Goal: Find specific page/section: Find specific page/section

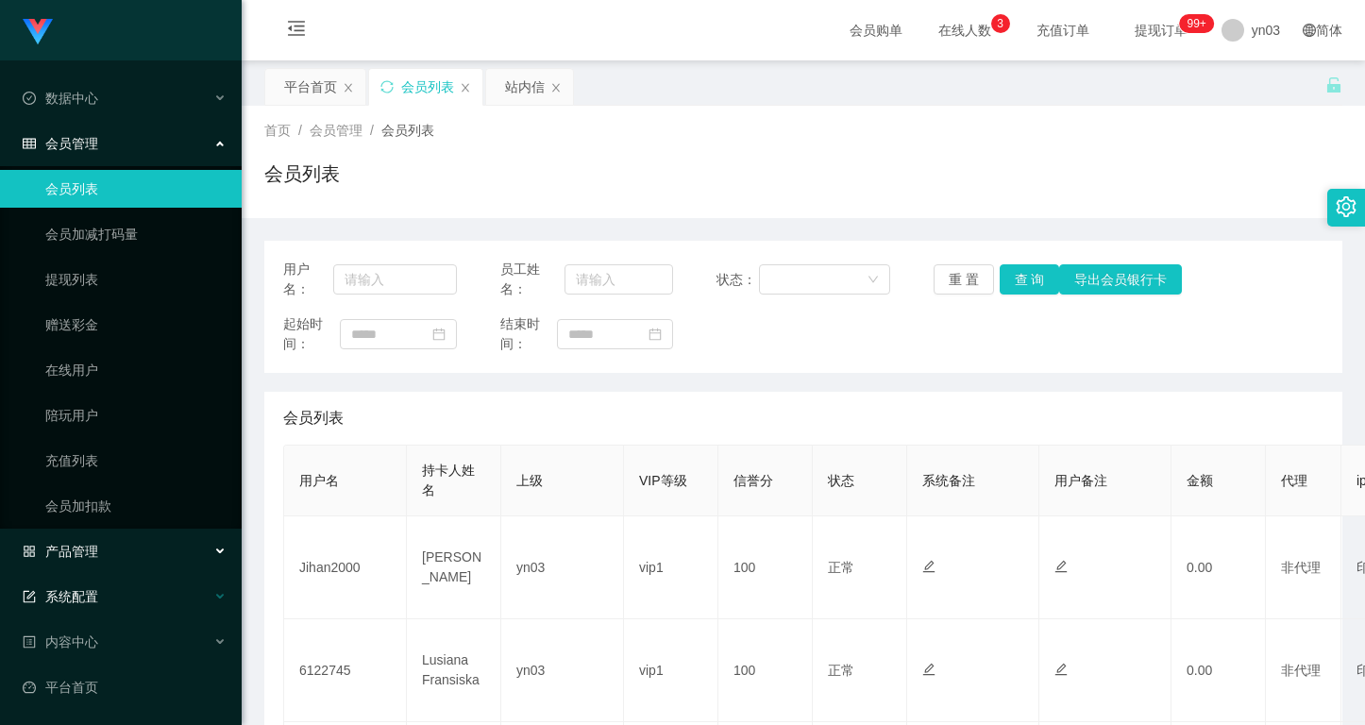
scroll to position [462, 0]
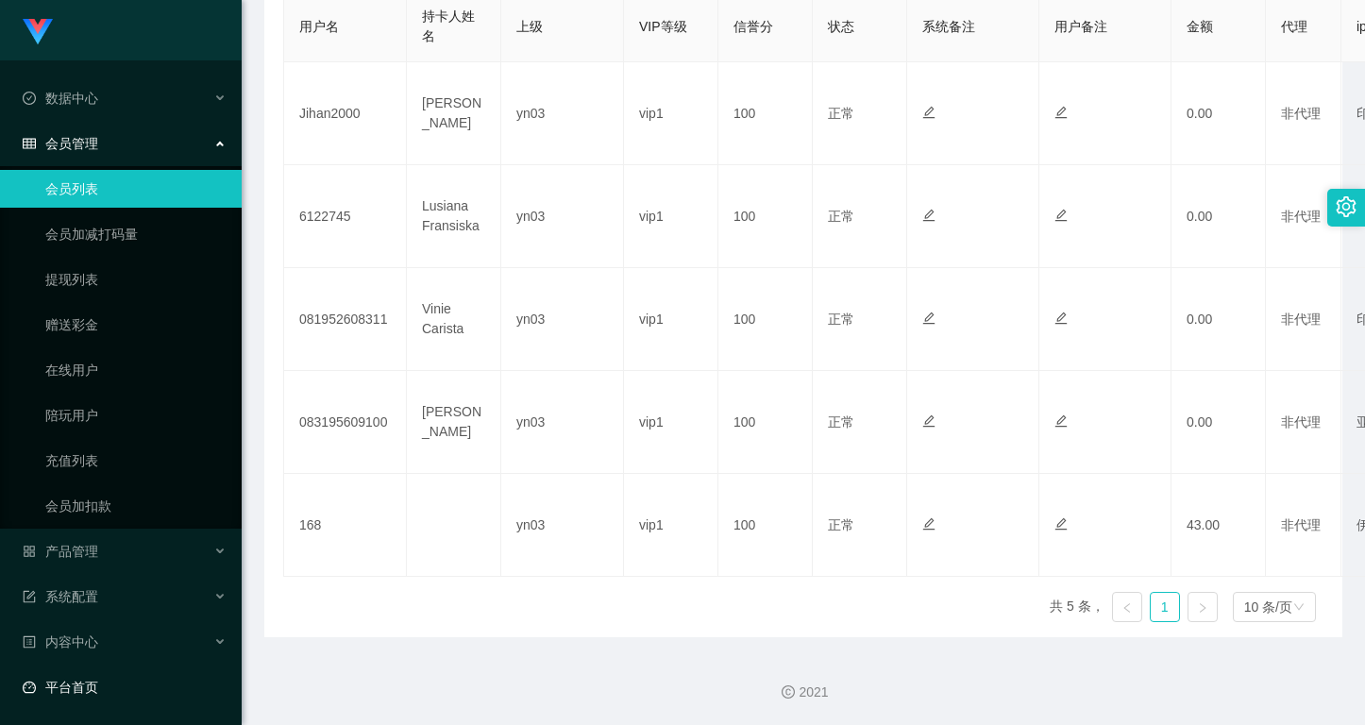
click at [95, 678] on link "平台首页" at bounding box center [125, 687] width 204 height 38
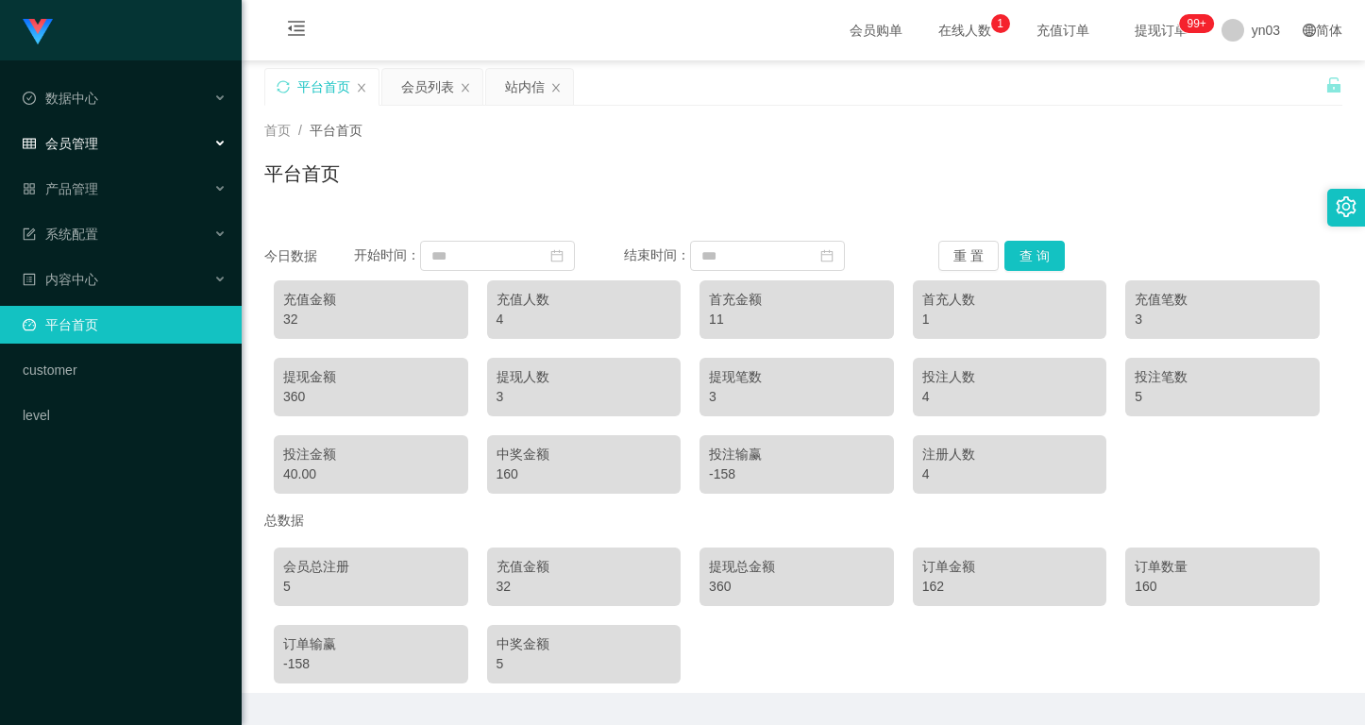
click at [104, 144] on div "会员管理" at bounding box center [121, 144] width 242 height 38
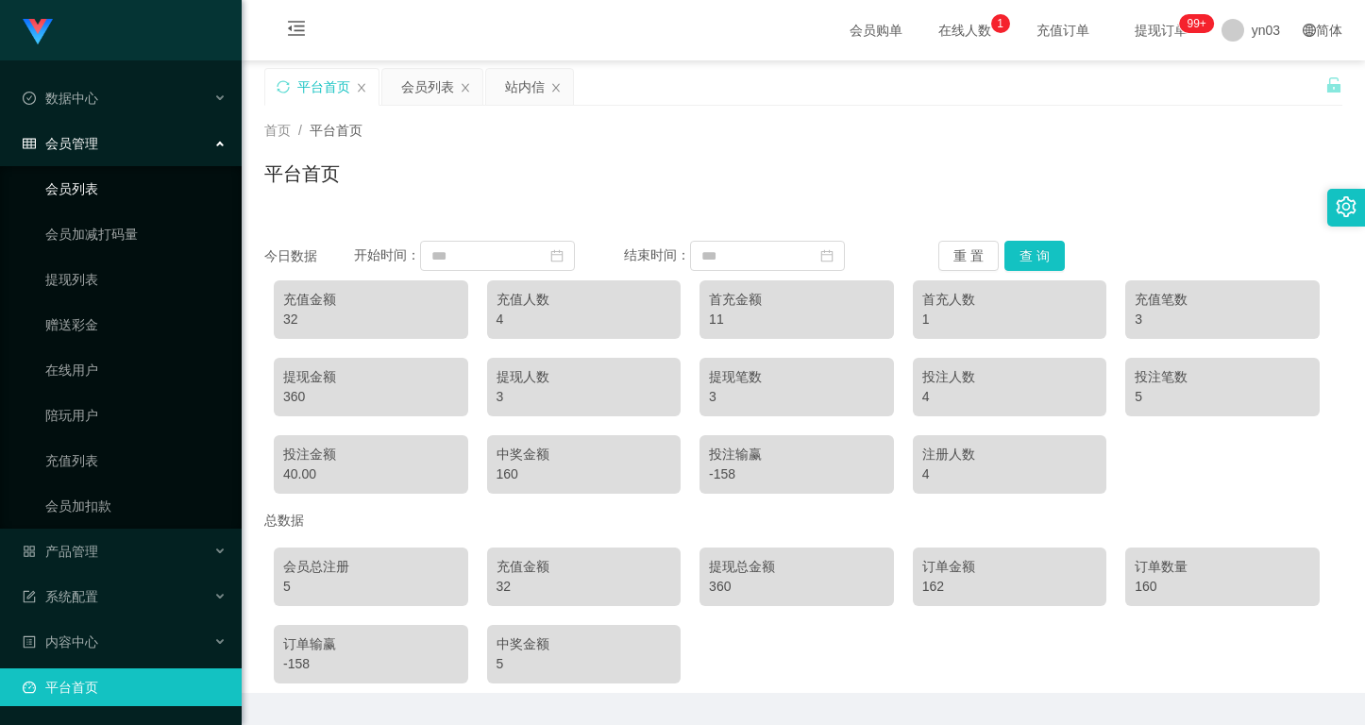
click at [120, 190] on link "会员列表" at bounding box center [135, 189] width 181 height 38
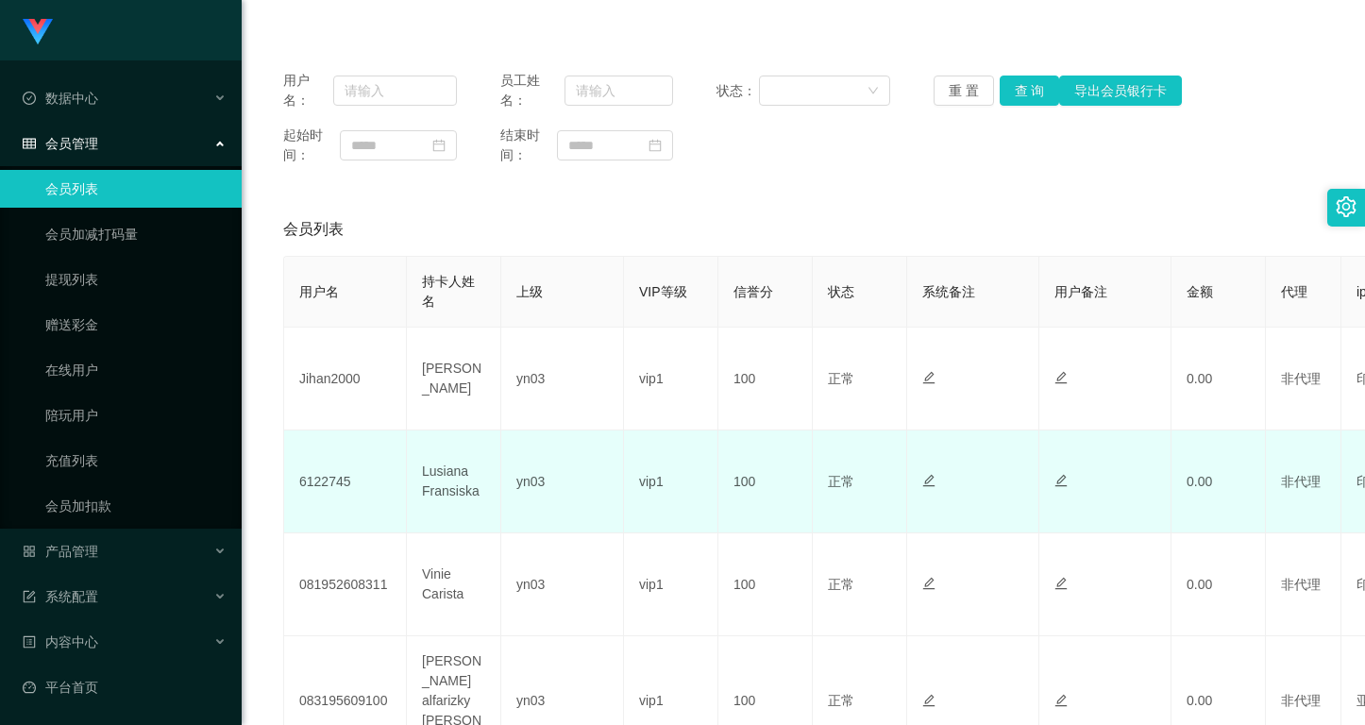
scroll to position [378, 0]
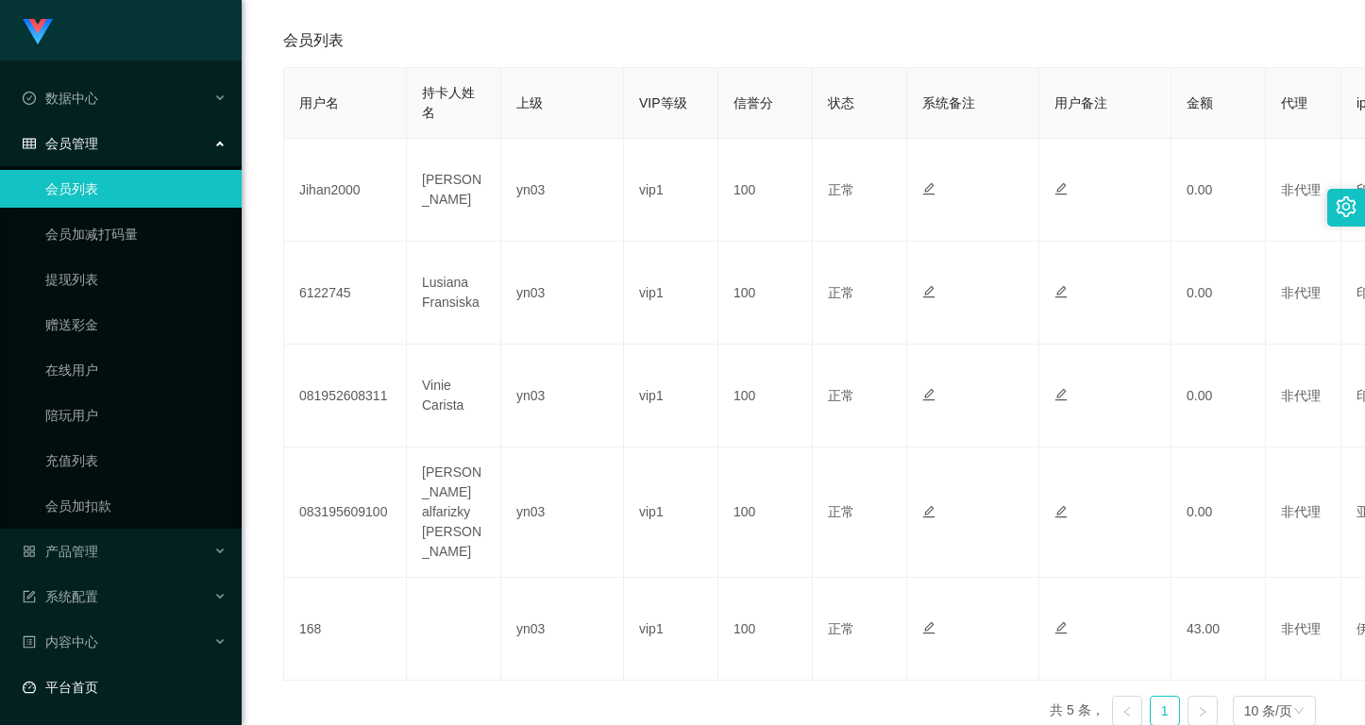
click at [120, 684] on link "平台首页" at bounding box center [125, 687] width 204 height 38
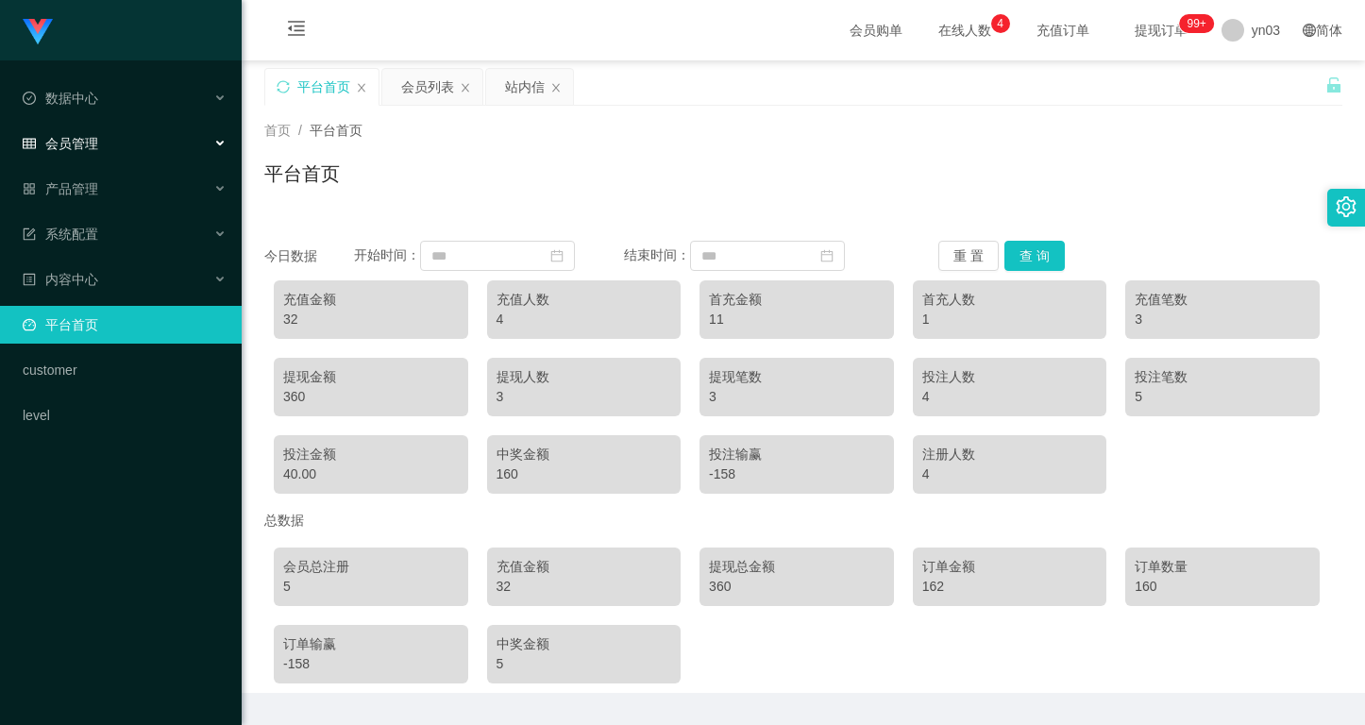
click at [136, 138] on div "会员管理" at bounding box center [121, 144] width 242 height 38
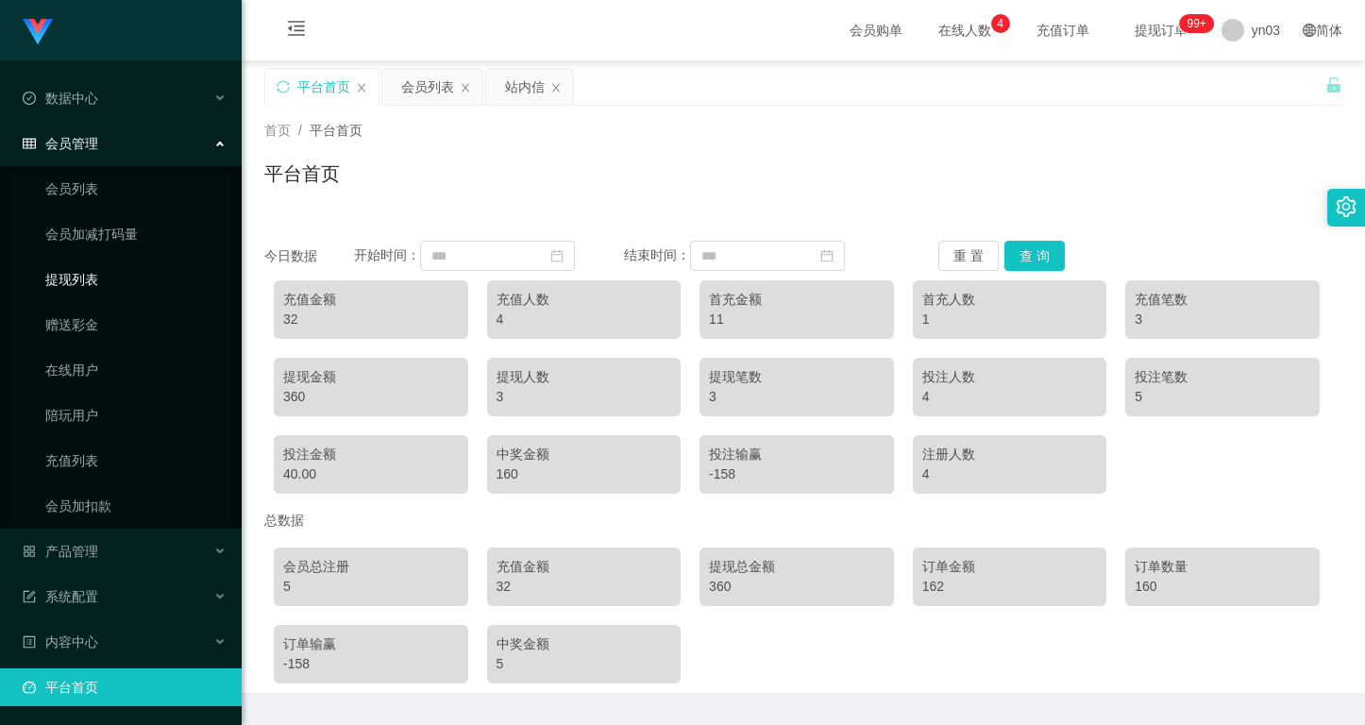
click at [89, 268] on link "提现列表" at bounding box center [135, 280] width 181 height 38
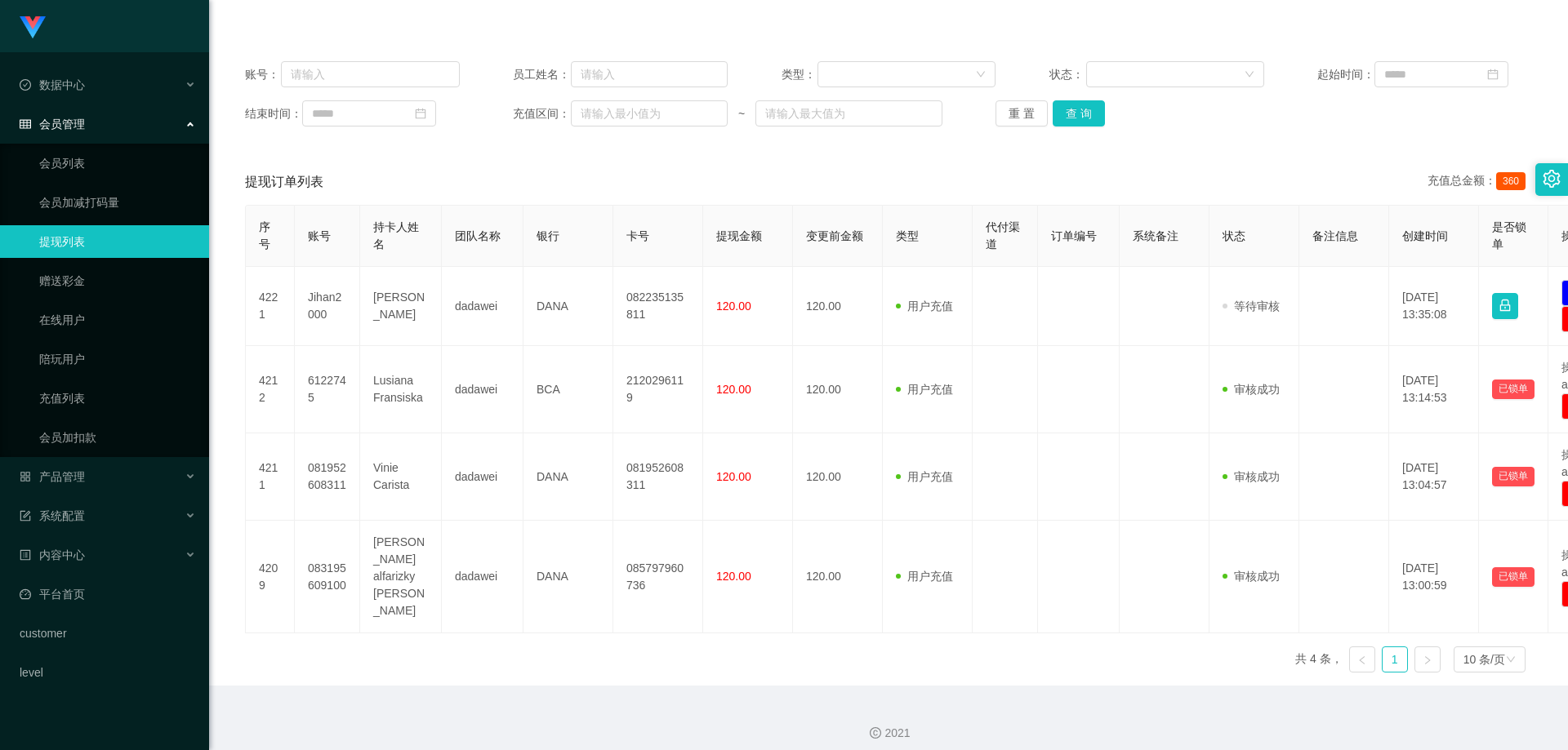
scroll to position [157, 0]
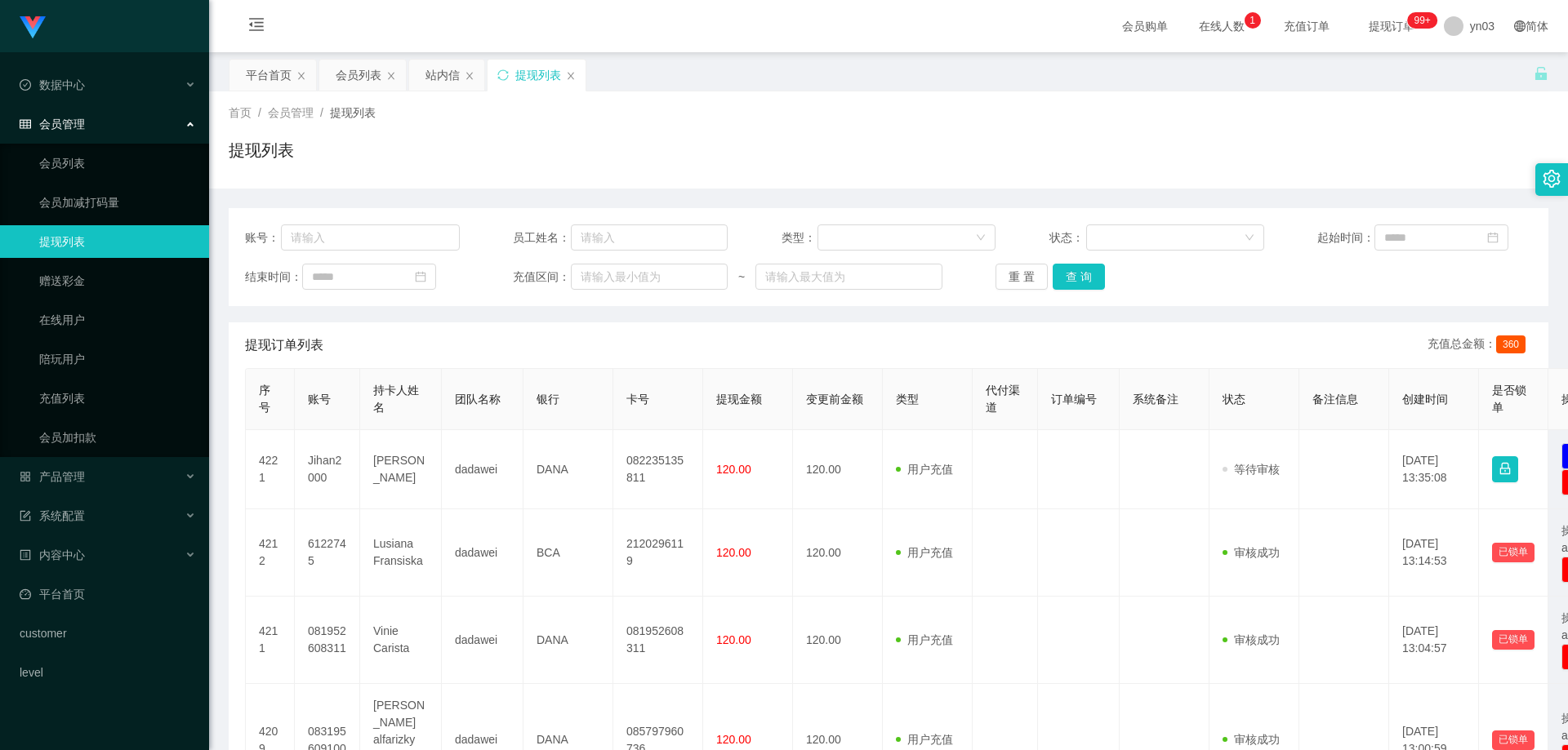
scroll to position [81, 0]
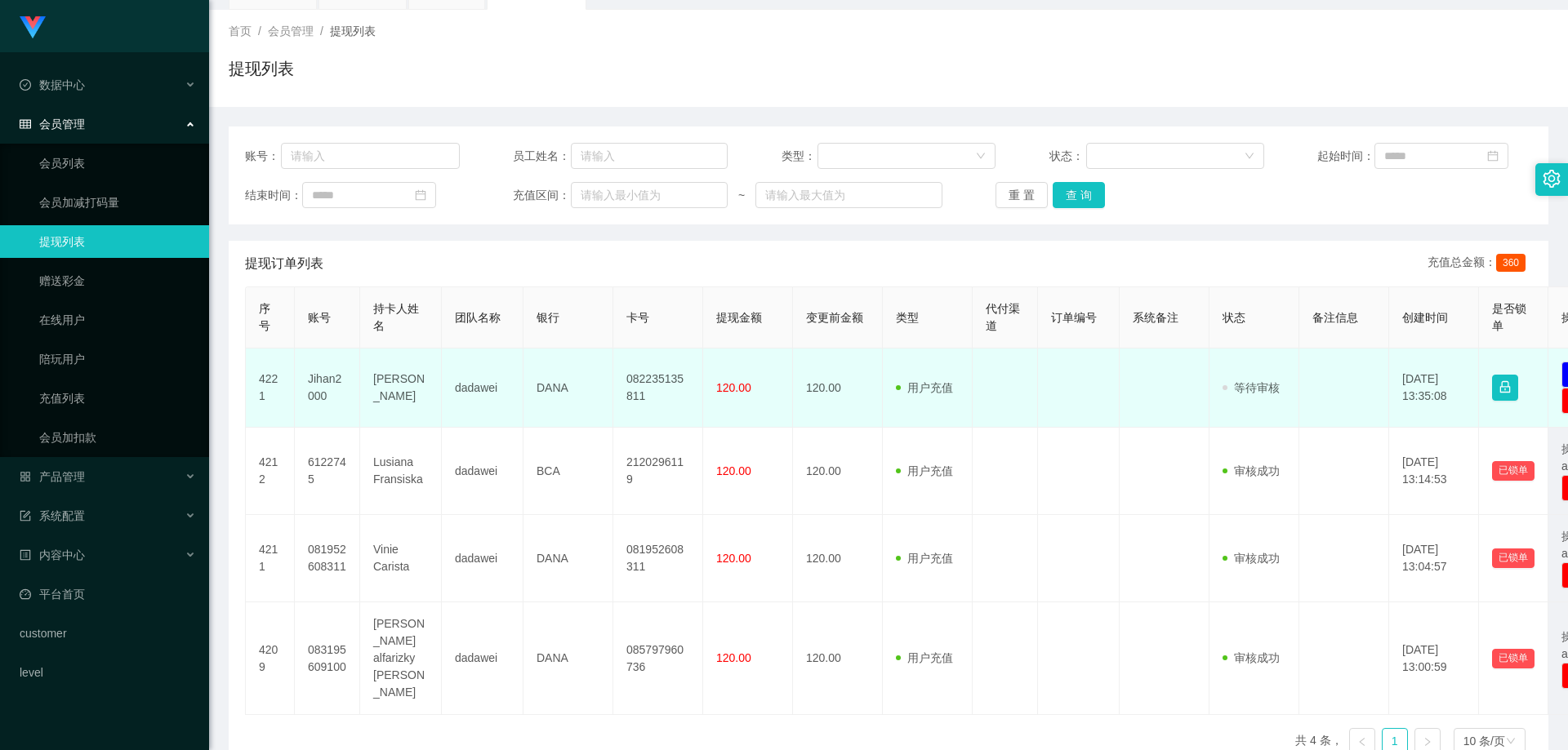
click at [1327, 390] on td at bounding box center [1345, 388] width 90 height 80
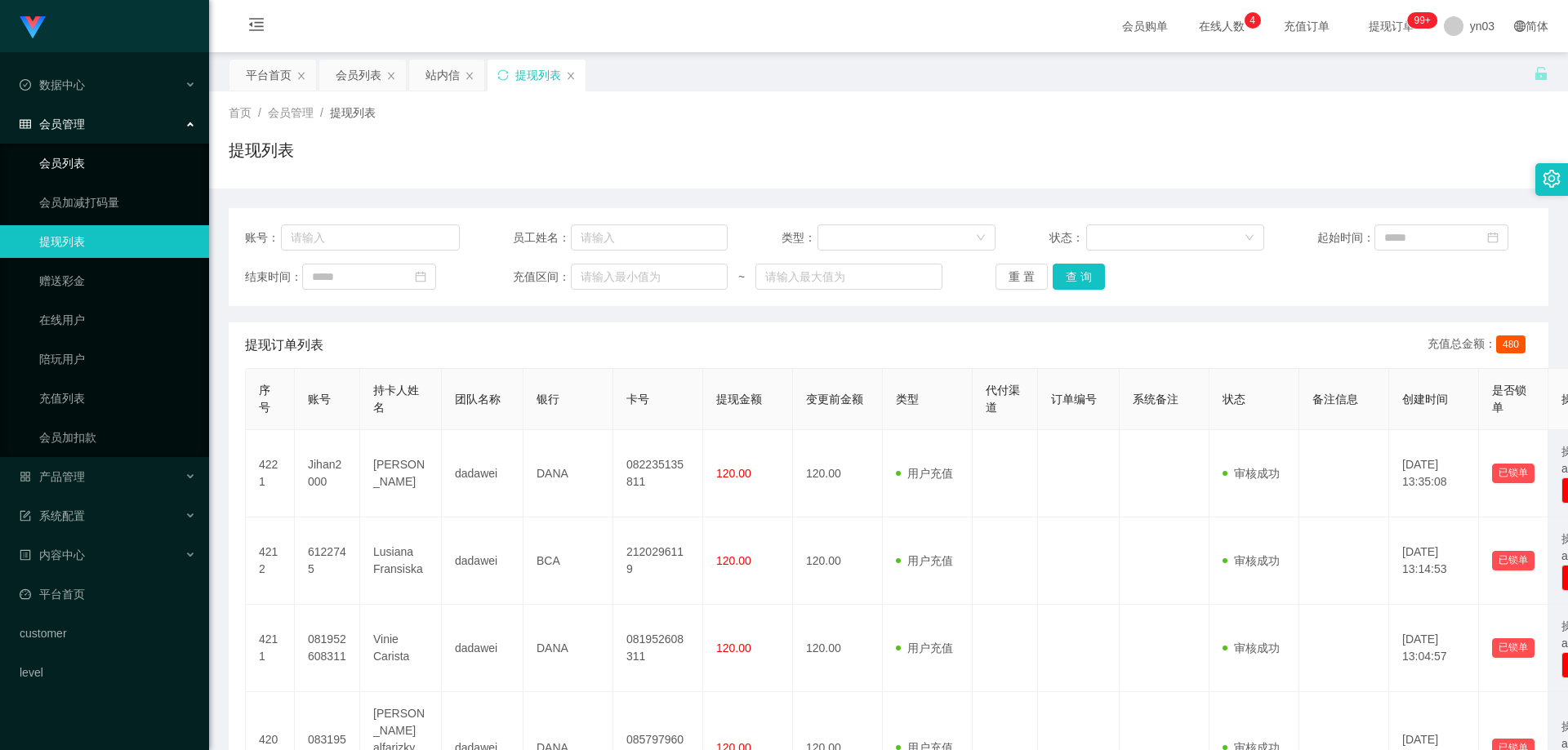
click at [80, 157] on link "会员列表" at bounding box center [117, 163] width 157 height 33
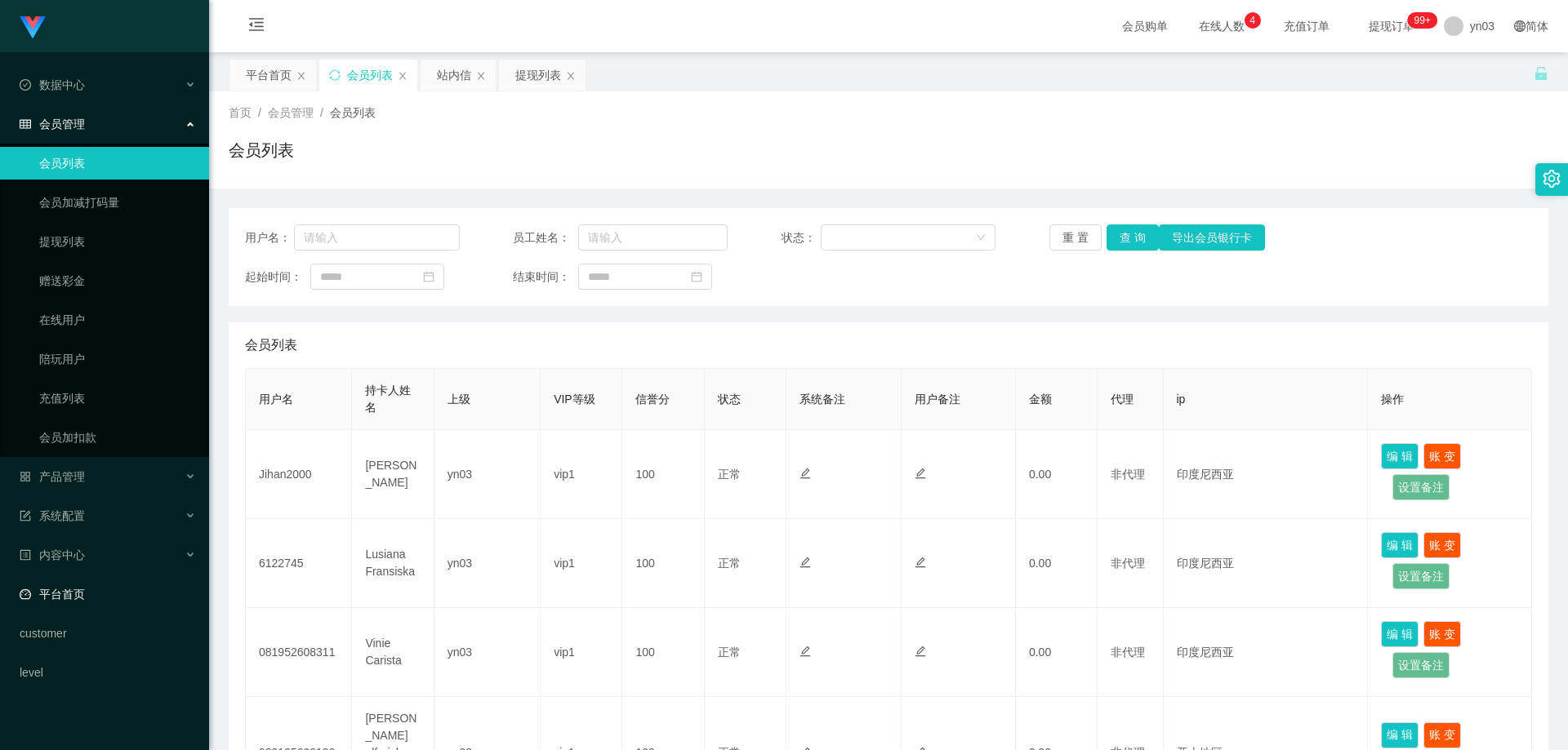
click at [102, 599] on link "平台首页" at bounding box center [108, 594] width 177 height 33
